Goal: Information Seeking & Learning: Learn about a topic

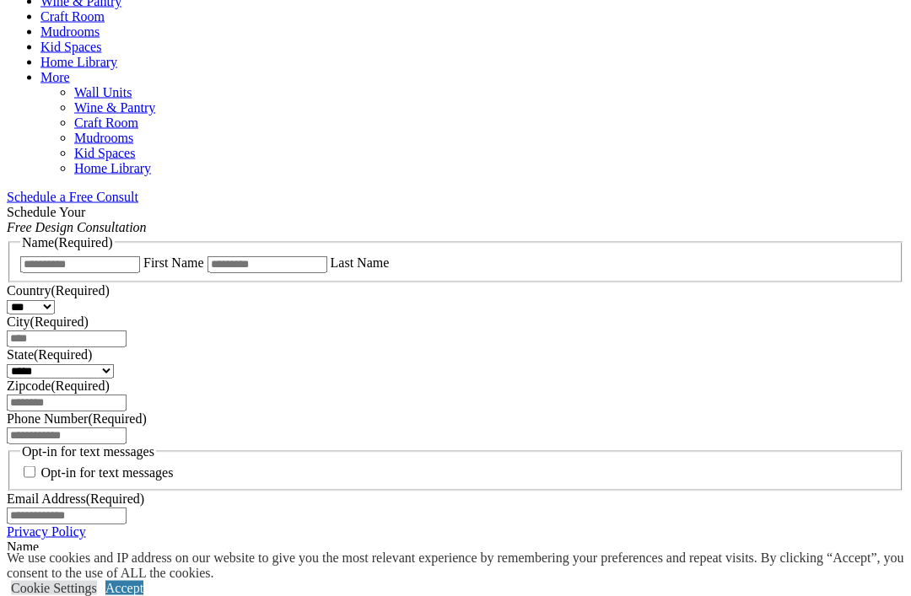
scroll to position [945, 0]
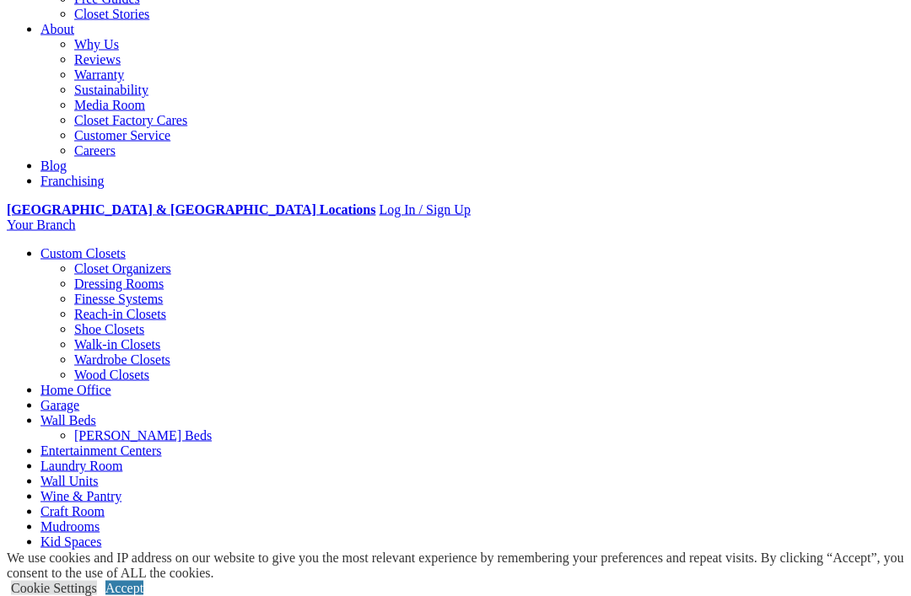
scroll to position [450, 0]
click at [111, 382] on link "Home Office" at bounding box center [75, 389] width 71 height 14
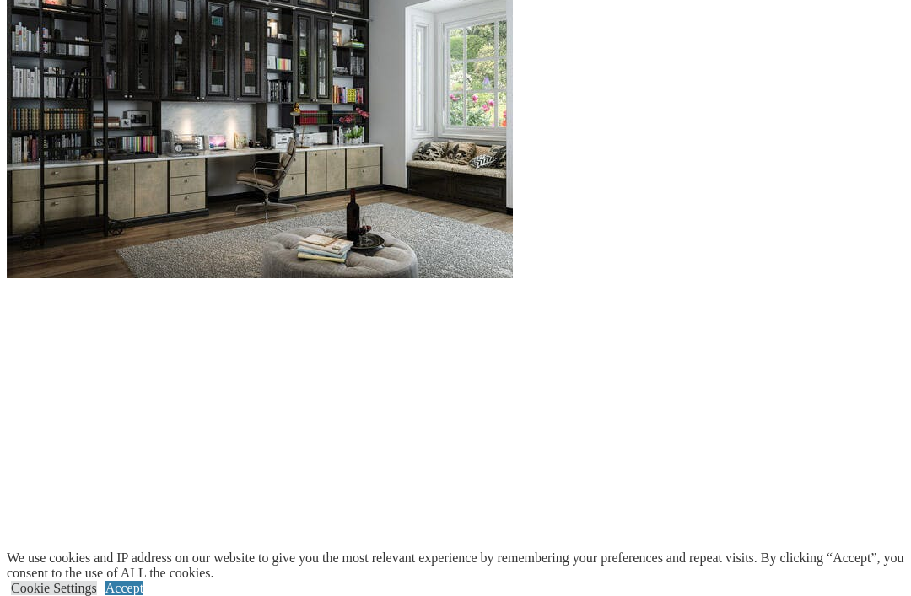
scroll to position [1803, 0]
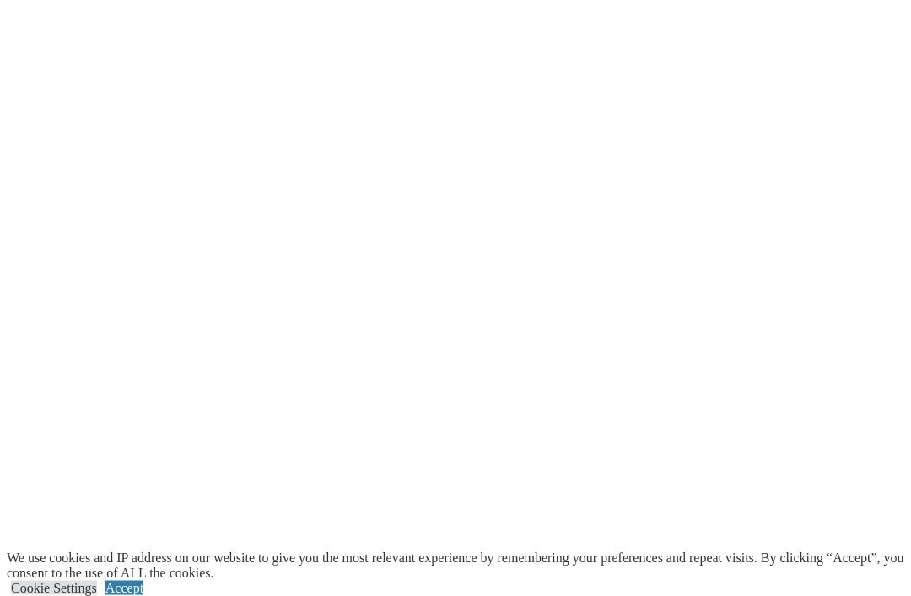
scroll to position [2322, 0]
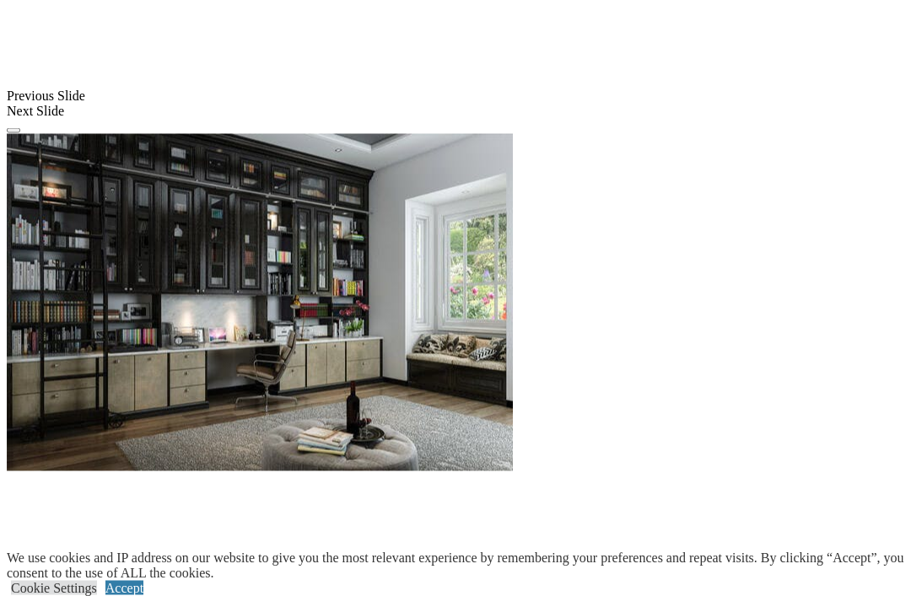
scroll to position [1594, 0]
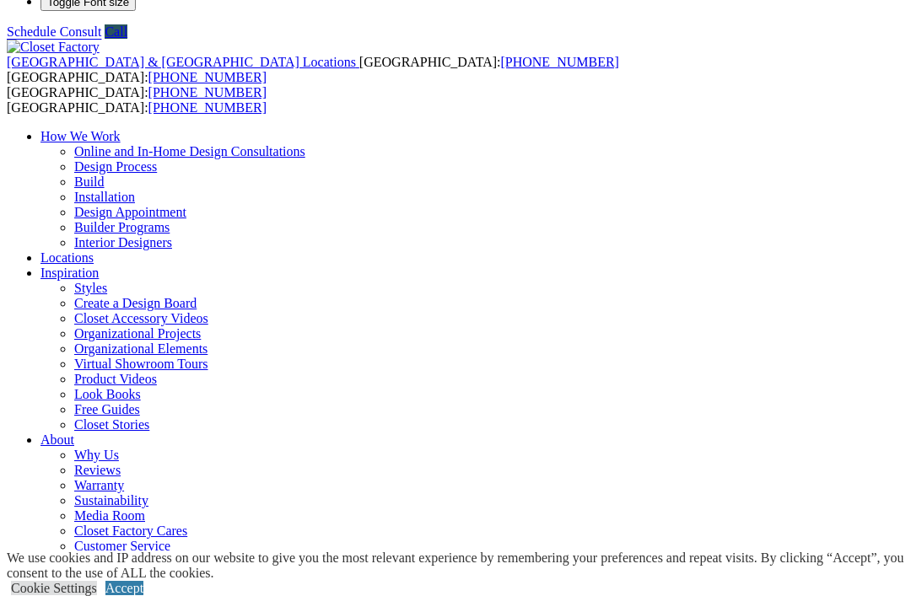
scroll to position [0, 0]
